Goal: Task Accomplishment & Management: Manage account settings

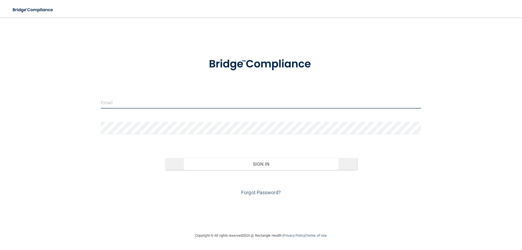
type input "[EMAIL_ADDRESS][DOMAIN_NAME]"
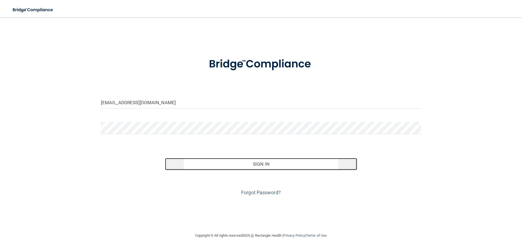
click at [237, 161] on button "Sign In" at bounding box center [261, 164] width 192 height 12
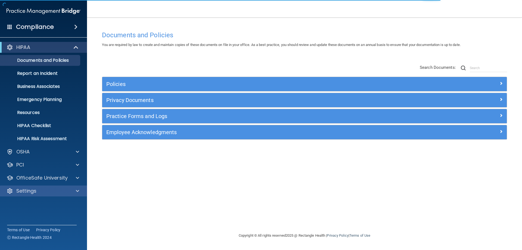
click at [39, 187] on div "Settings" at bounding box center [43, 190] width 87 height 11
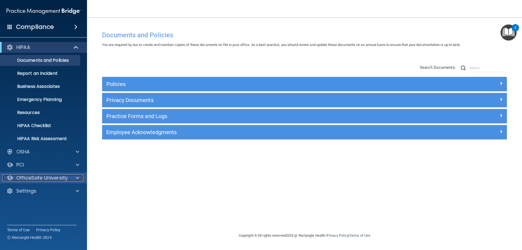
click at [44, 176] on p "OfficeSafe University" at bounding box center [41, 178] width 51 height 7
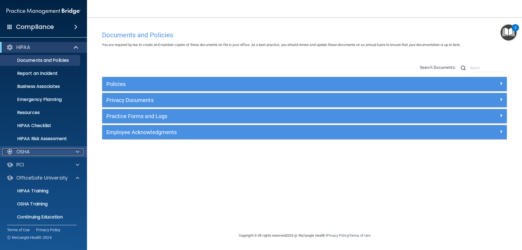
click at [43, 150] on div "OSHA" at bounding box center [35, 151] width 67 height 7
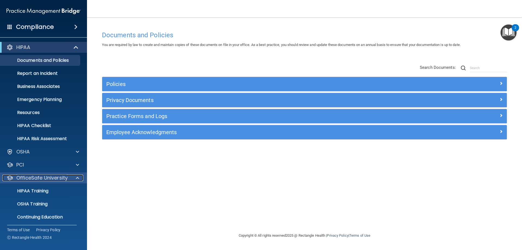
click at [51, 179] on p "OfficeSafe University" at bounding box center [41, 178] width 51 height 7
click at [52, 178] on p "OfficeSafe University" at bounding box center [41, 178] width 51 height 7
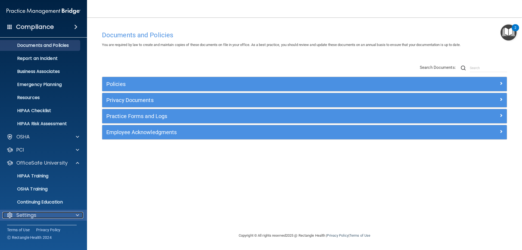
click at [52, 215] on div "Settings" at bounding box center [35, 215] width 67 height 7
click at [71, 218] on div at bounding box center [77, 215] width 14 height 7
click at [77, 214] on span at bounding box center [77, 215] width 3 height 7
click at [78, 214] on span at bounding box center [77, 215] width 3 height 7
click at [26, 203] on p "Continuing Education" at bounding box center [41, 201] width 74 height 5
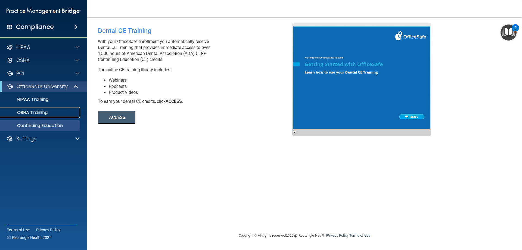
click at [46, 112] on p "OSHA Training" at bounding box center [26, 112] width 44 height 5
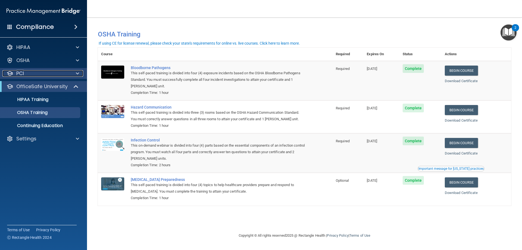
click at [47, 74] on div "PCI" at bounding box center [35, 73] width 67 height 7
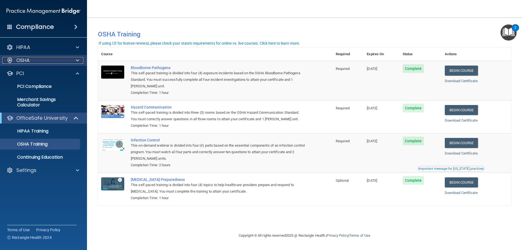
click at [49, 58] on div "OSHA" at bounding box center [35, 60] width 67 height 7
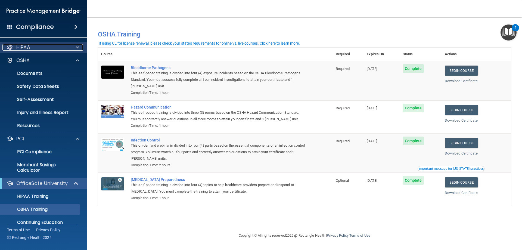
click at [48, 45] on div "HIPAA" at bounding box center [35, 47] width 67 height 7
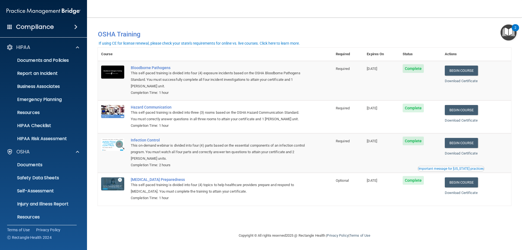
click at [56, 25] on div "Compliance" at bounding box center [43, 27] width 87 height 12
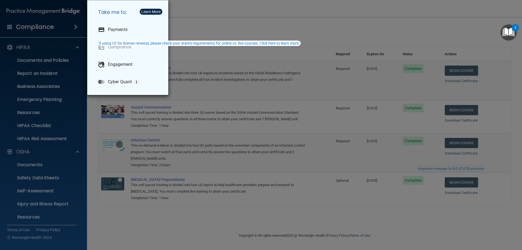
click at [74, 26] on div "Take me to: Payments Compliance Engagement Cyber Quant" at bounding box center [261, 125] width 522 height 250
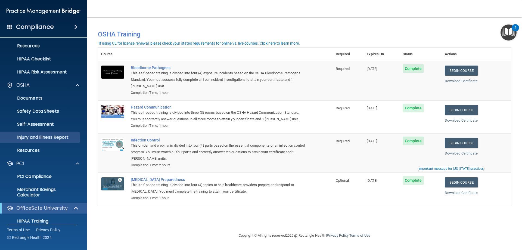
scroll to position [82, 0]
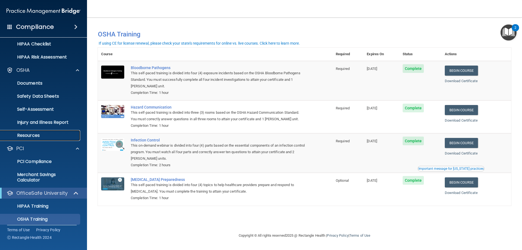
click at [27, 131] on link "Resources" at bounding box center [38, 135] width 86 height 11
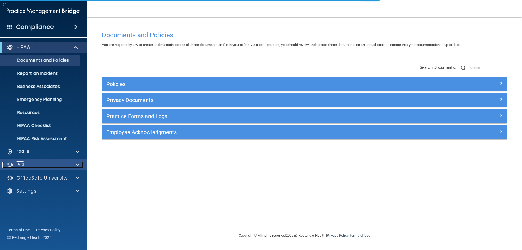
click at [40, 165] on div "PCI" at bounding box center [35, 165] width 67 height 7
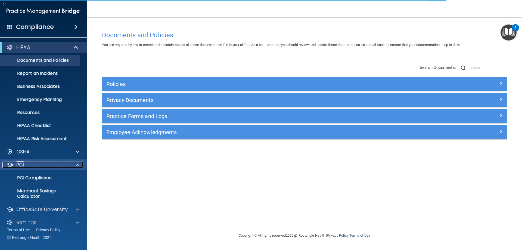
click at [40, 164] on div "PCI" at bounding box center [35, 165] width 67 height 7
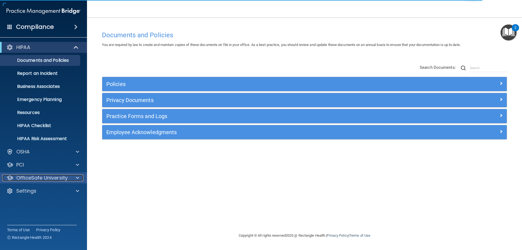
click at [60, 181] on p "OfficeSafe University" at bounding box center [41, 178] width 51 height 7
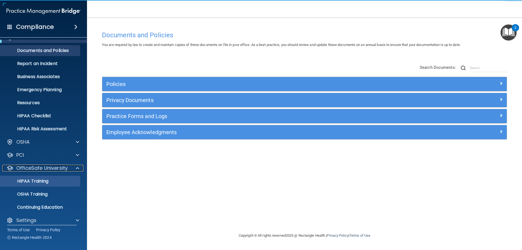
scroll to position [15, 0]
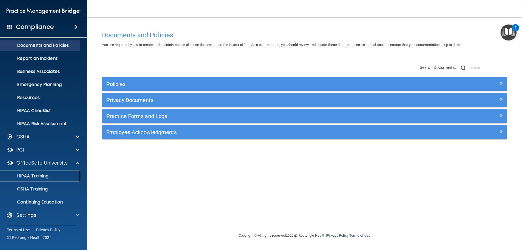
click at [52, 175] on div "HIPAA Training" at bounding box center [41, 175] width 74 height 5
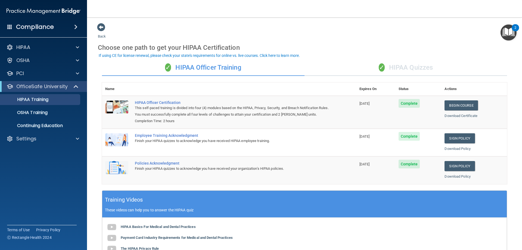
click at [10, 24] on span at bounding box center [9, 26] width 5 height 5
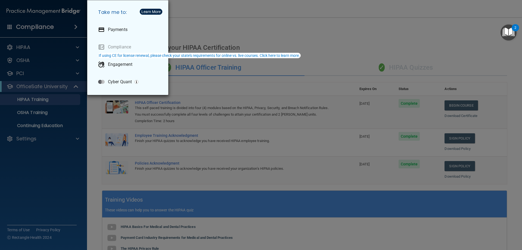
click at [76, 23] on div "Take me to: Payments Compliance Engagement Cyber Quant" at bounding box center [261, 125] width 522 height 250
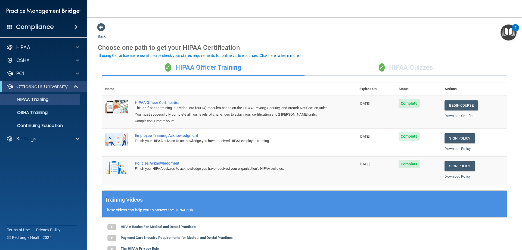
click at [77, 29] on div "Compliance" at bounding box center [43, 27] width 87 height 12
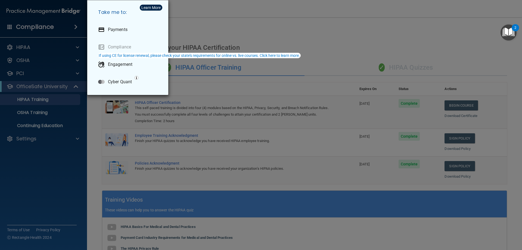
click at [77, 29] on div "Take me to: Payments Compliance Engagement Cyber Quant" at bounding box center [261, 125] width 522 height 250
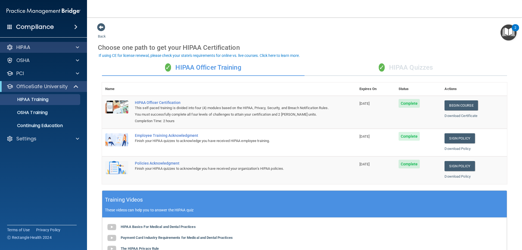
click at [29, 43] on div "HIPAA" at bounding box center [43, 47] width 87 height 11
click at [26, 50] on p "HIPAA" at bounding box center [23, 47] width 14 height 7
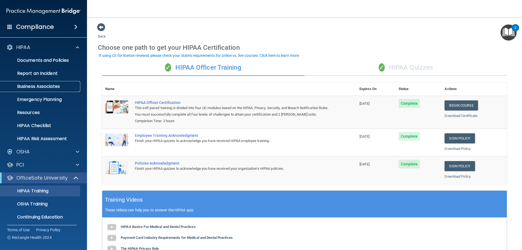
click at [54, 87] on p "Business Associates" at bounding box center [41, 86] width 74 height 5
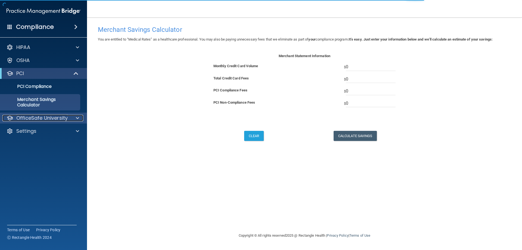
click at [29, 117] on p "OfficeSafe University" at bounding box center [41, 118] width 51 height 7
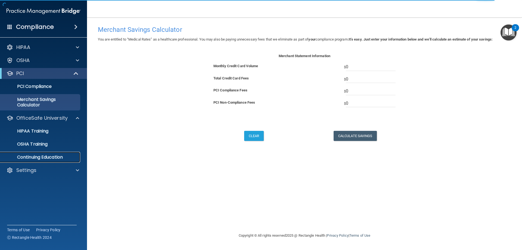
click at [45, 156] on p "Continuing Education" at bounding box center [41, 156] width 74 height 5
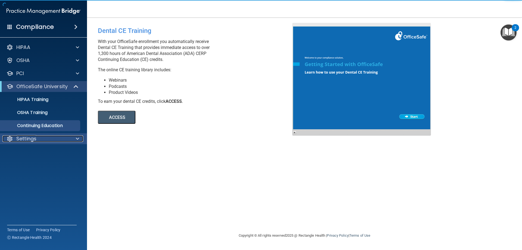
drag, startPoint x: 32, startPoint y: 136, endPoint x: 32, endPoint y: 139, distance: 3.3
click at [32, 137] on p "Settings" at bounding box center [26, 138] width 20 height 7
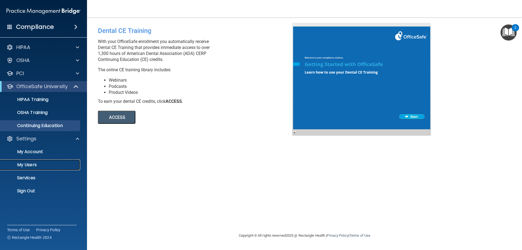
click at [32, 163] on p "My Users" at bounding box center [41, 164] width 74 height 5
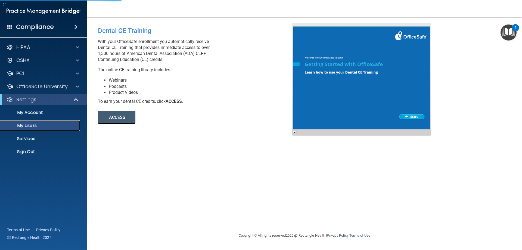
click at [26, 124] on p "My Users" at bounding box center [41, 125] width 74 height 5
select select "20"
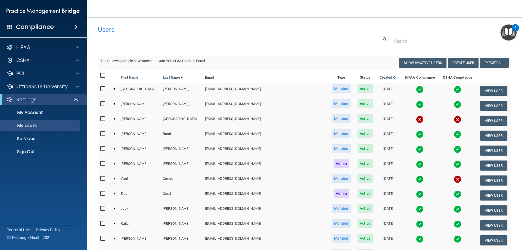
click at [439, 181] on td at bounding box center [457, 180] width 37 height 15
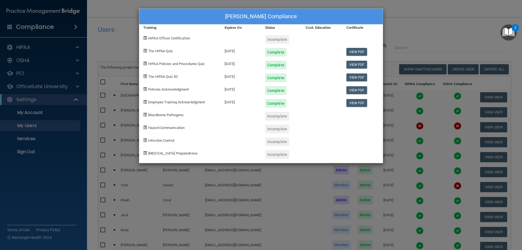
click at [431, 6] on div "[PERSON_NAME] Compliance Training Expires On Status Cont. Education Certificate…" at bounding box center [261, 125] width 522 height 250
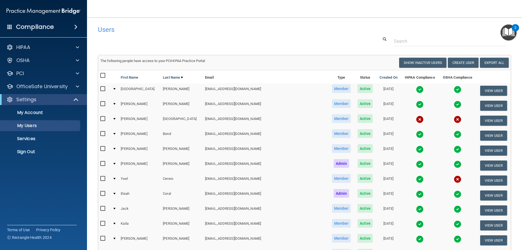
click at [102, 181] on input "checkbox" at bounding box center [103, 178] width 6 height 4
checkbox input "true"
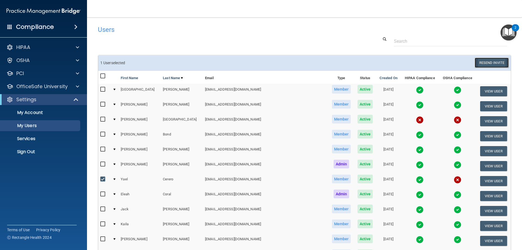
click at [492, 61] on button "Resend Invite" at bounding box center [492, 63] width 34 height 10
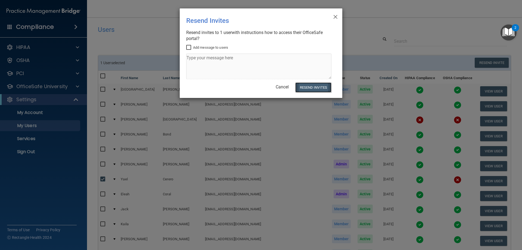
click at [328, 85] on button "Resend Invites" at bounding box center [313, 87] width 36 height 10
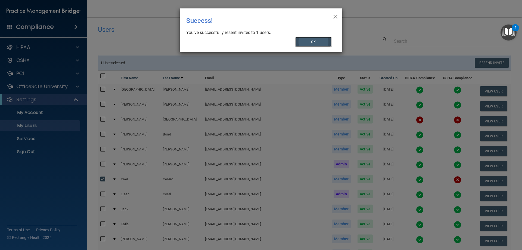
click at [312, 40] on button "OK" at bounding box center [313, 42] width 36 height 10
